Goal: Task Accomplishment & Management: Complete application form

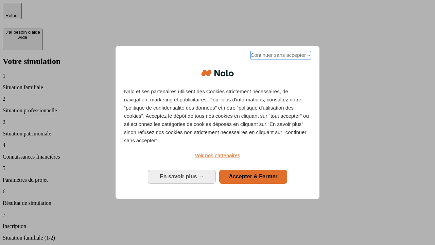
click at [280, 56] on span "Continuer sans accepter →" at bounding box center [281, 55] width 61 height 8
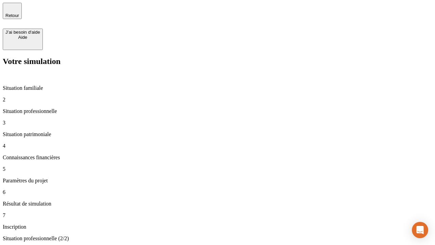
type input "30 000"
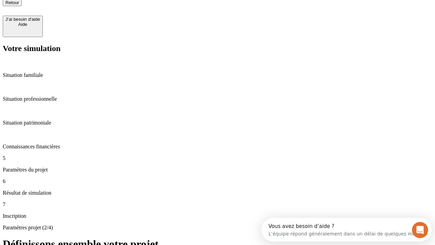
type input "25"
type input "64"
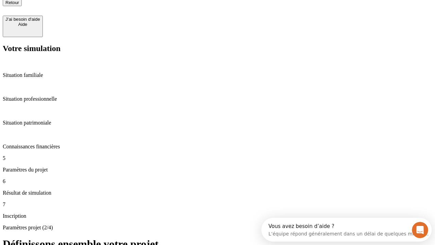
type input "1 000"
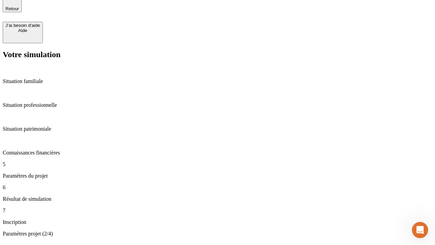
type input "640"
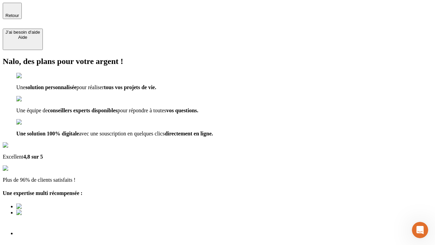
type input "[EMAIL_ADDRESS][PERSON_NAME][DOMAIN_NAME]"
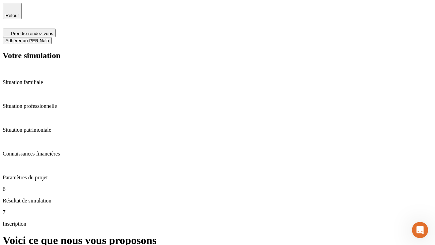
click at [49, 38] on span "Adhérer au PER Nalo" at bounding box center [27, 40] width 44 height 5
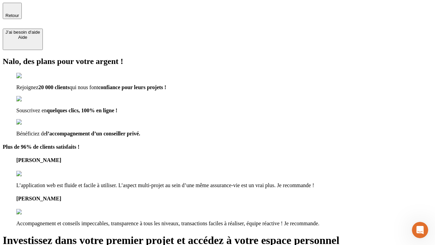
type input "[PERSON_NAME][EMAIL_ADDRESS][DOMAIN_NAME]"
